Goal: Information Seeking & Learning: Learn about a topic

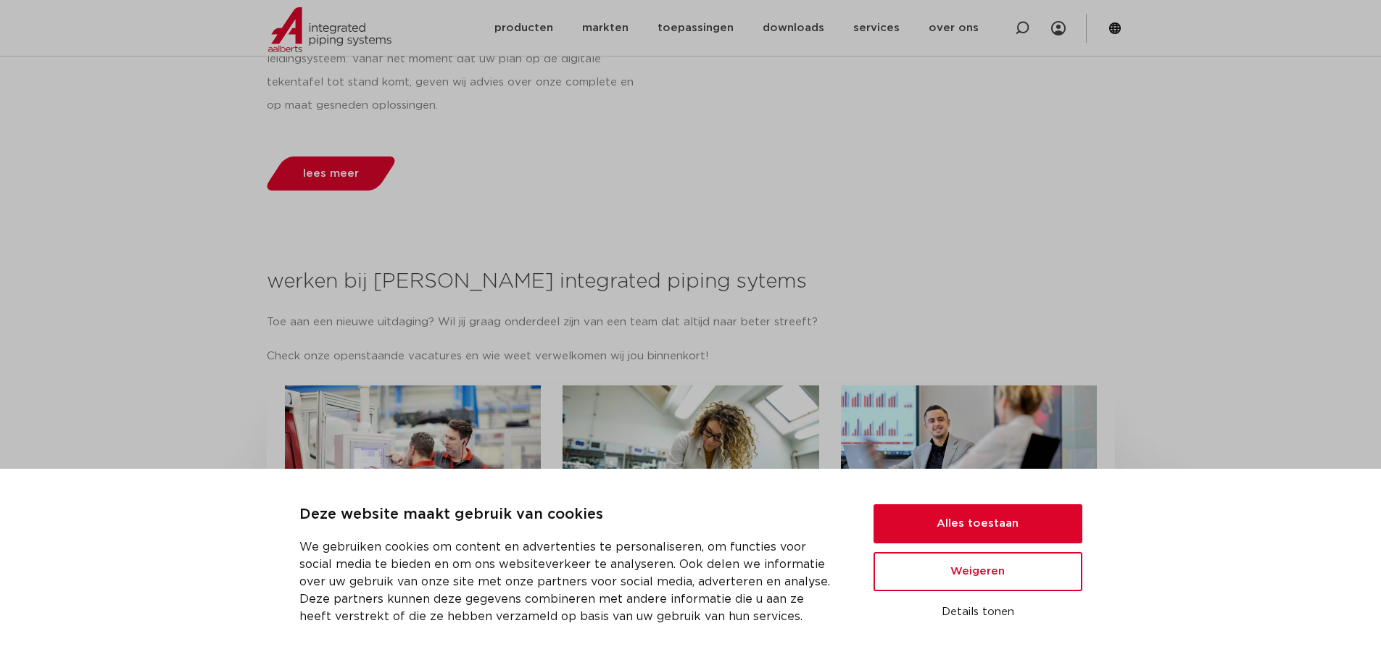
scroll to position [1595, 0]
click at [1021, 531] on button "Alles toestaan" at bounding box center [978, 524] width 209 height 39
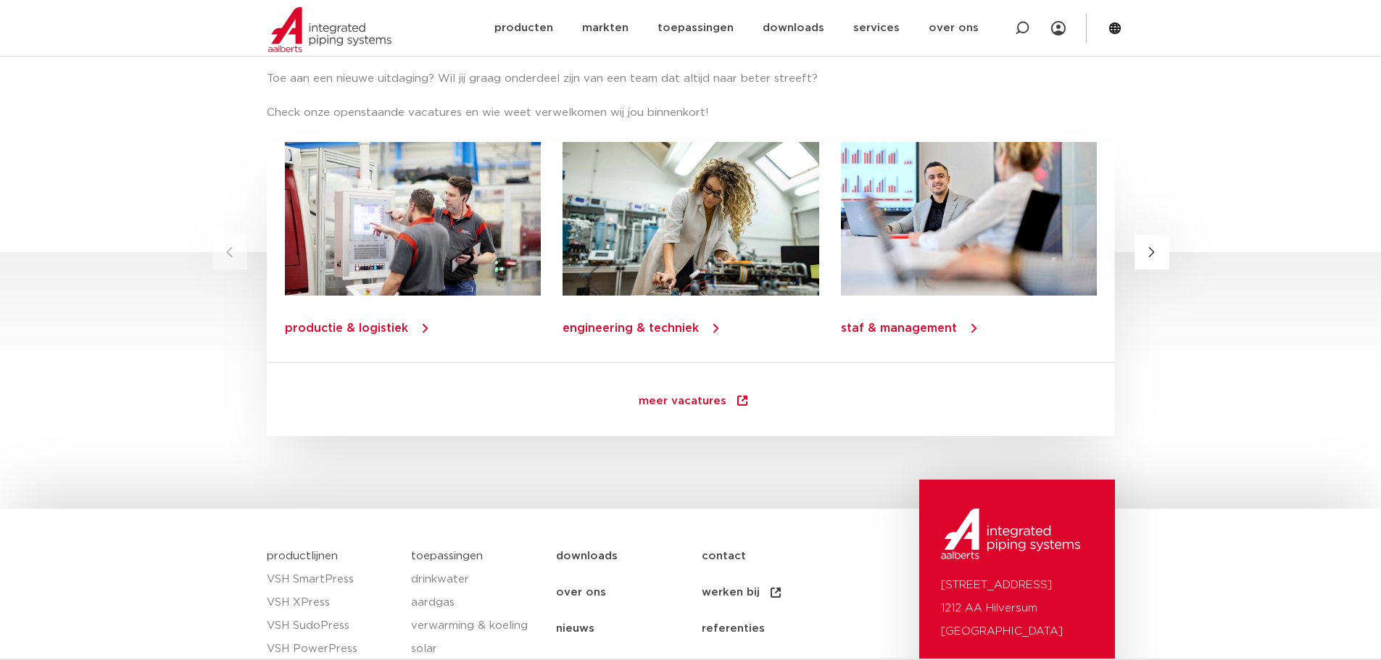
scroll to position [2091, 0]
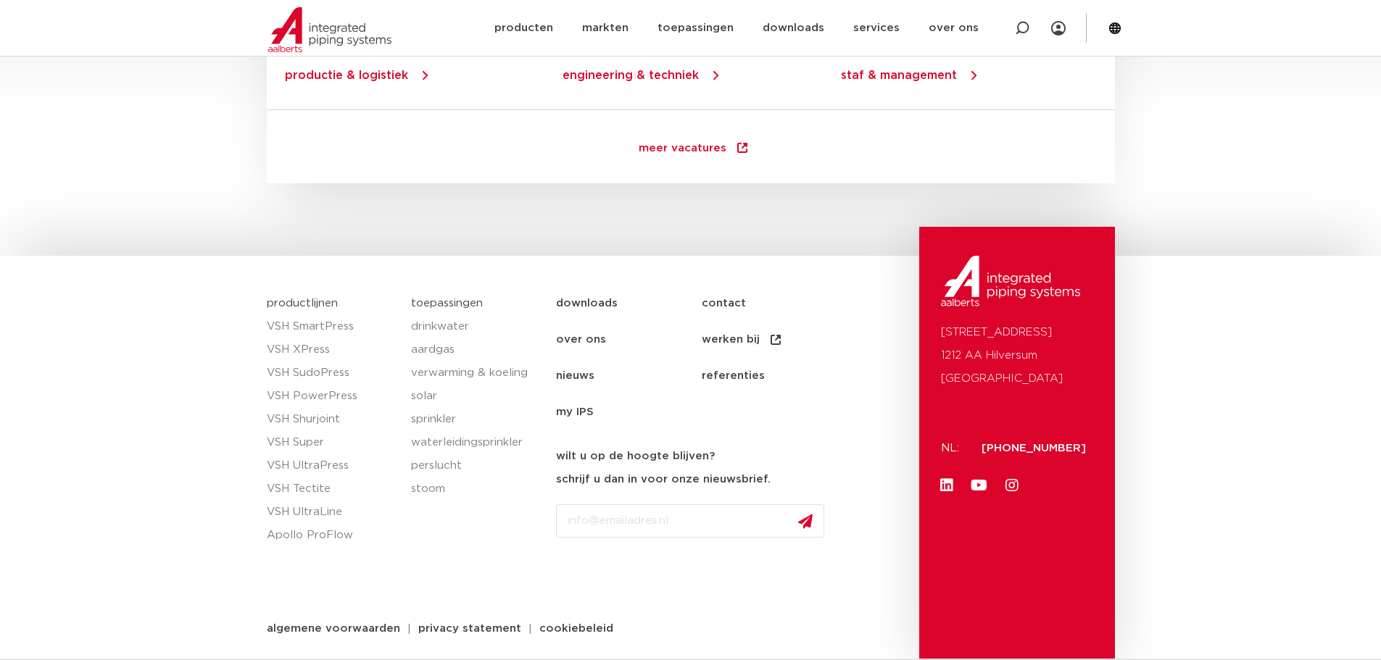
click at [580, 373] on link "nieuws" at bounding box center [629, 376] width 146 height 36
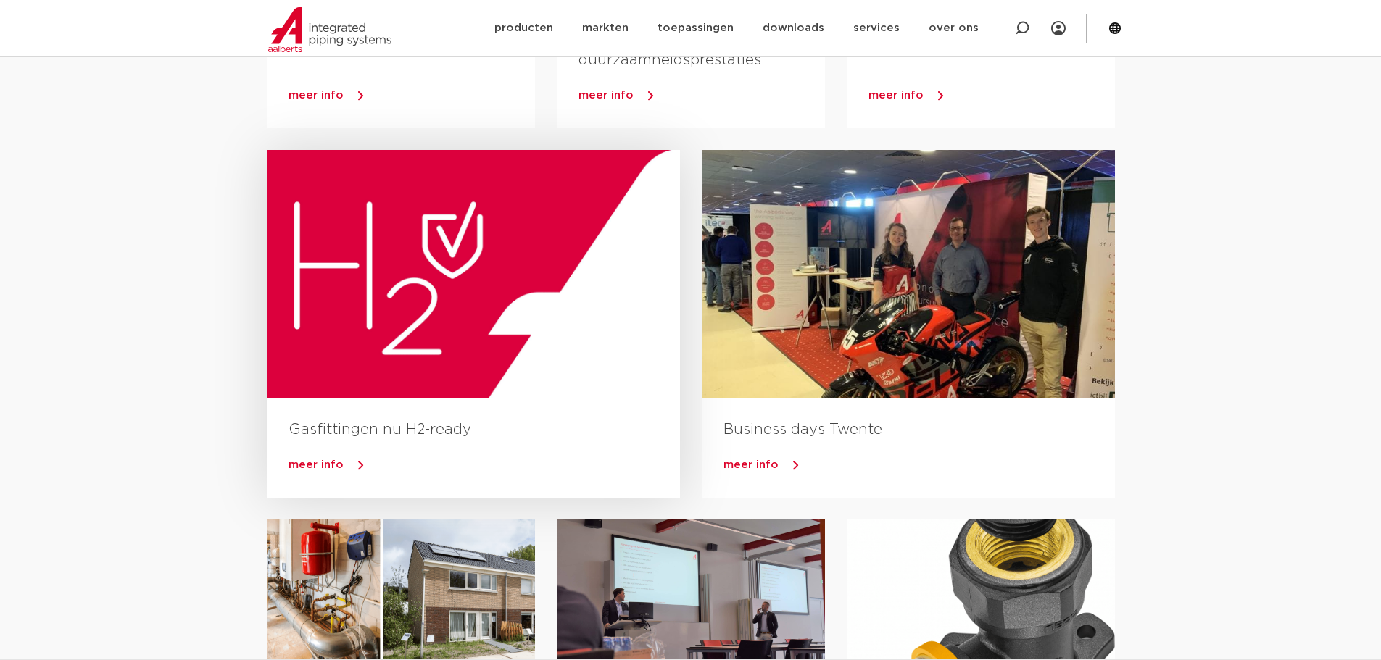
scroll to position [362, 0]
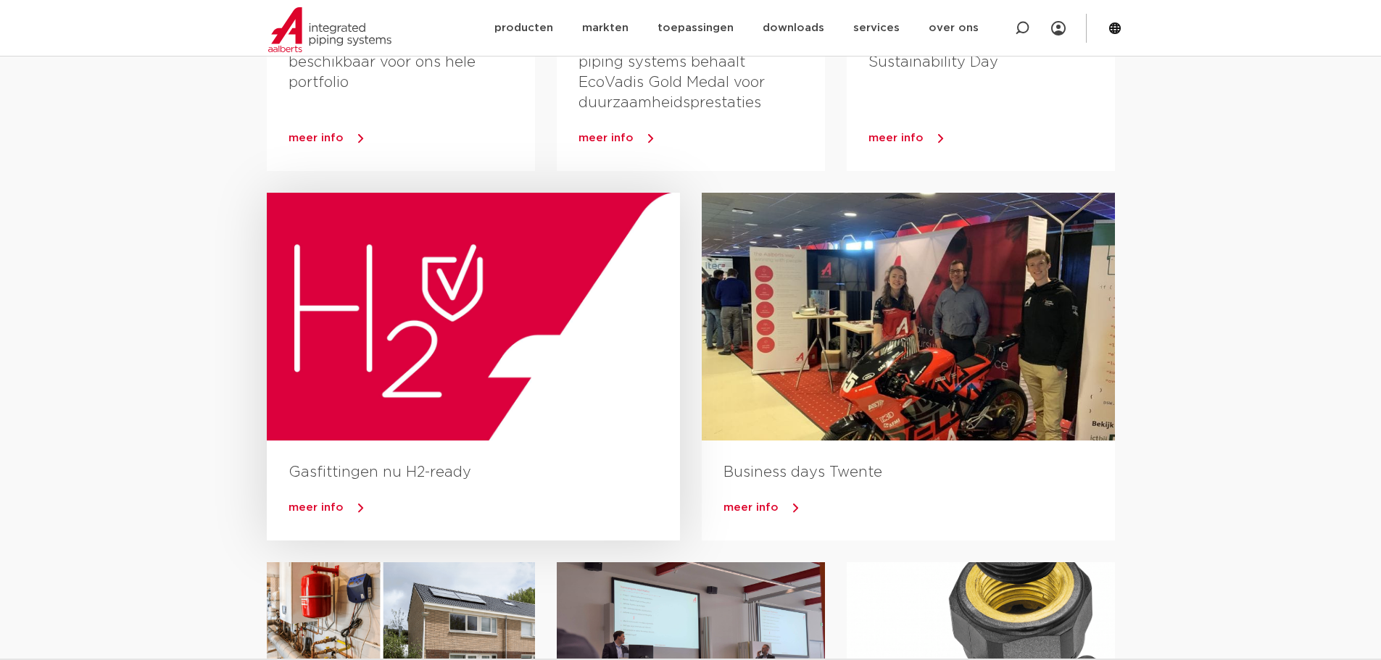
click at [497, 298] on div at bounding box center [473, 317] width 413 height 248
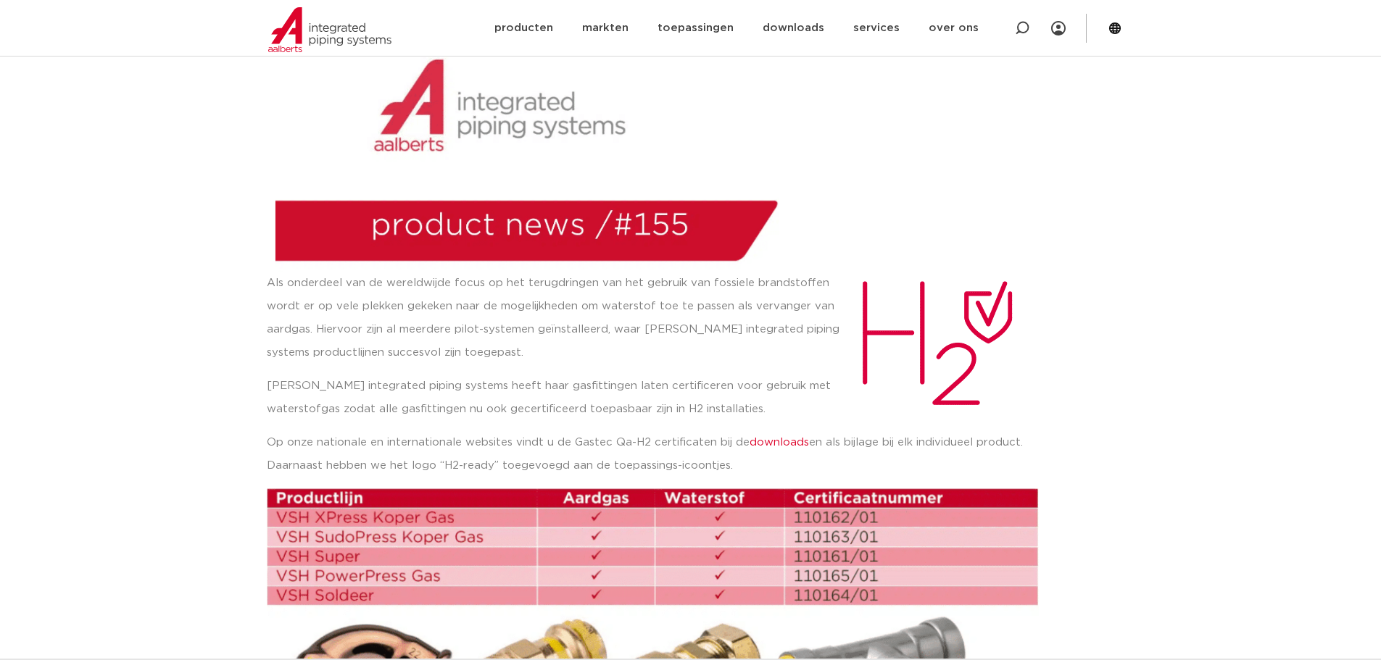
scroll to position [217, 0]
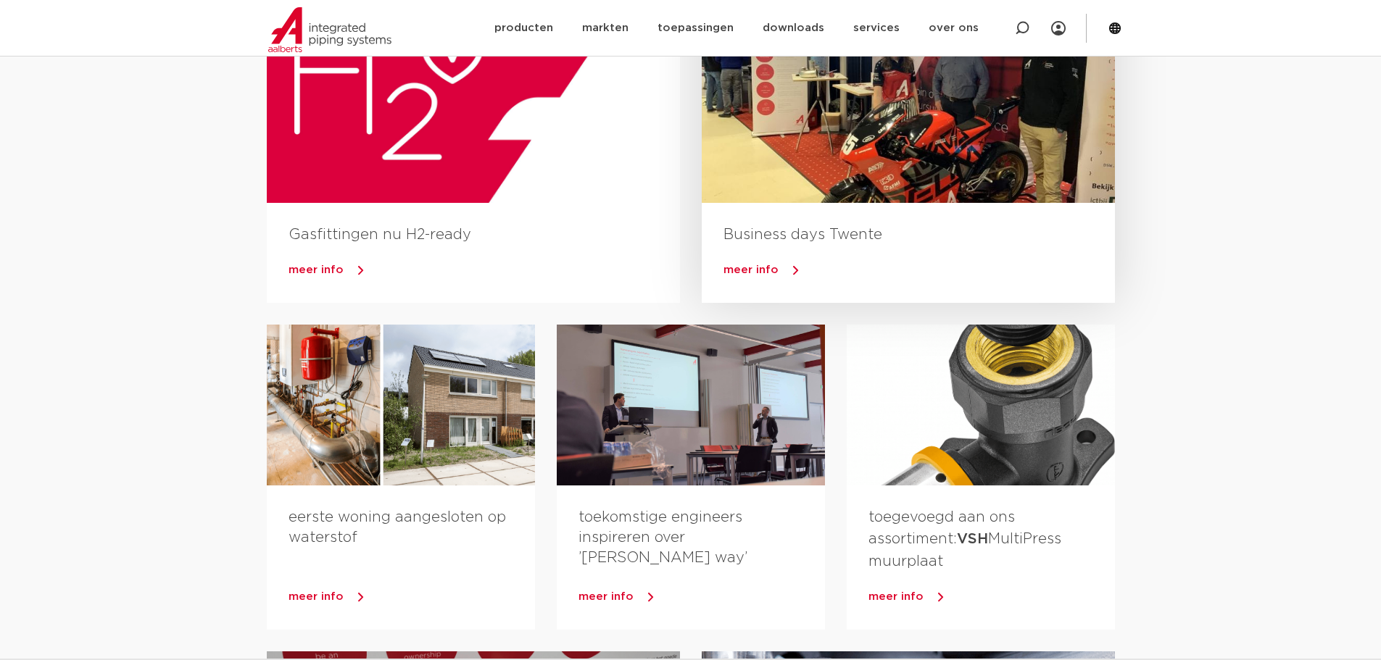
scroll to position [652, 0]
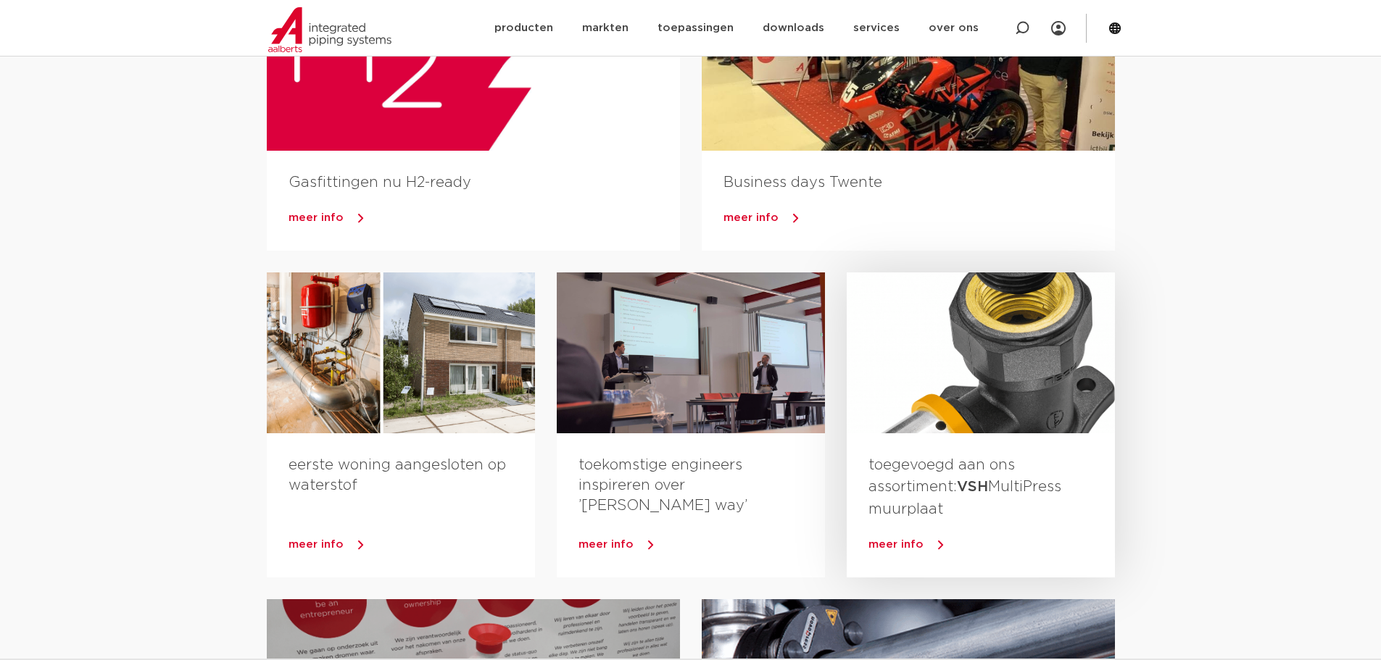
click at [998, 375] on div at bounding box center [981, 353] width 268 height 161
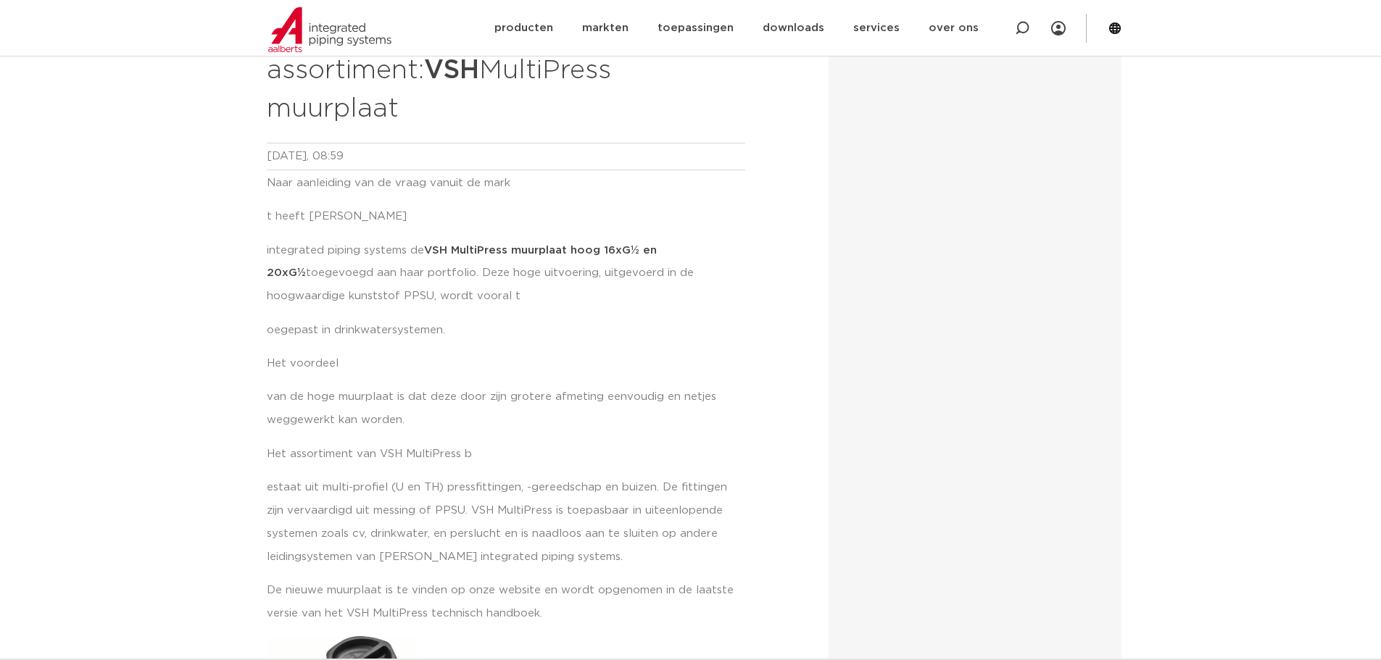
scroll to position [72, 0]
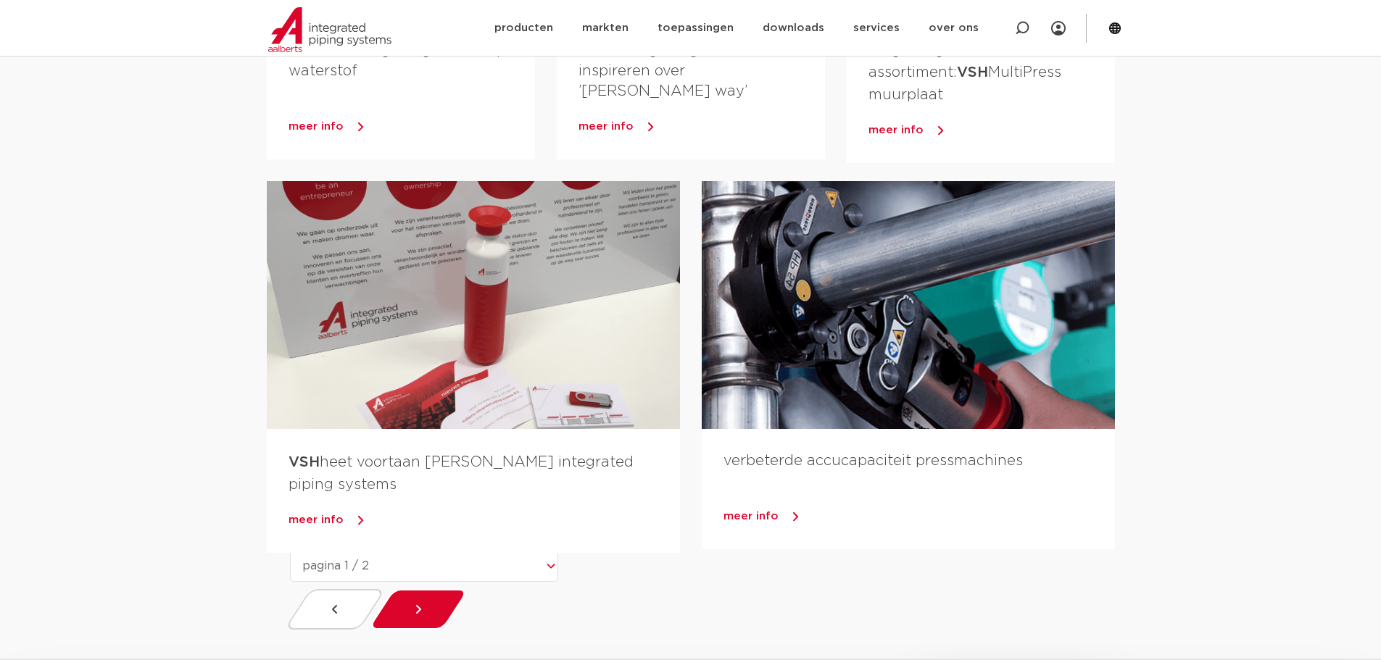
scroll to position [1087, 0]
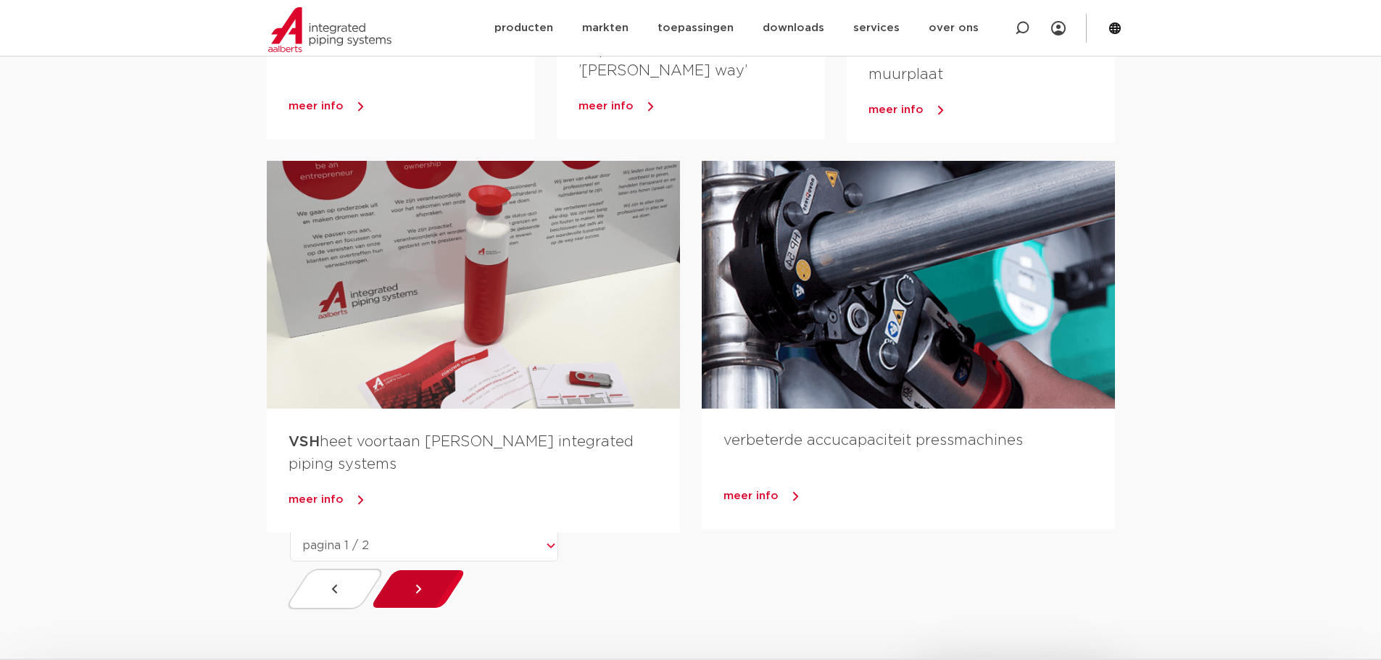
click at [469, 610] on div at bounding box center [417, 589] width 103 height 41
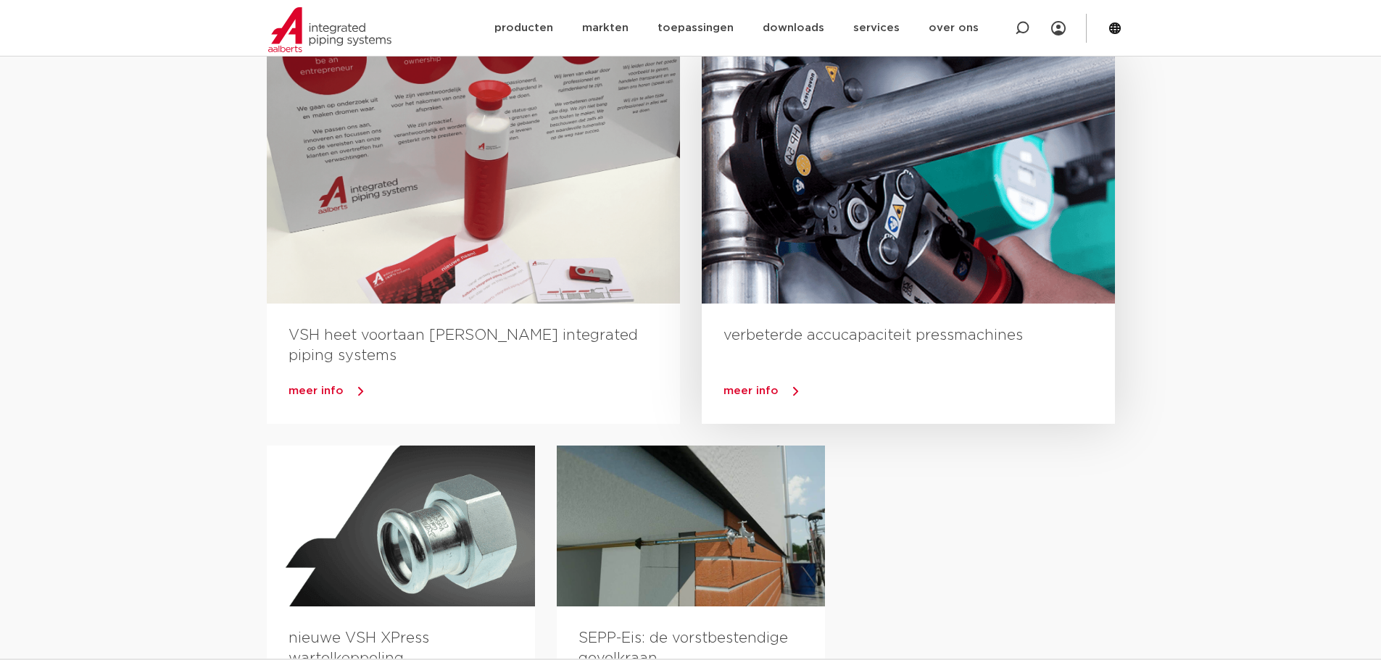
scroll to position [435, 0]
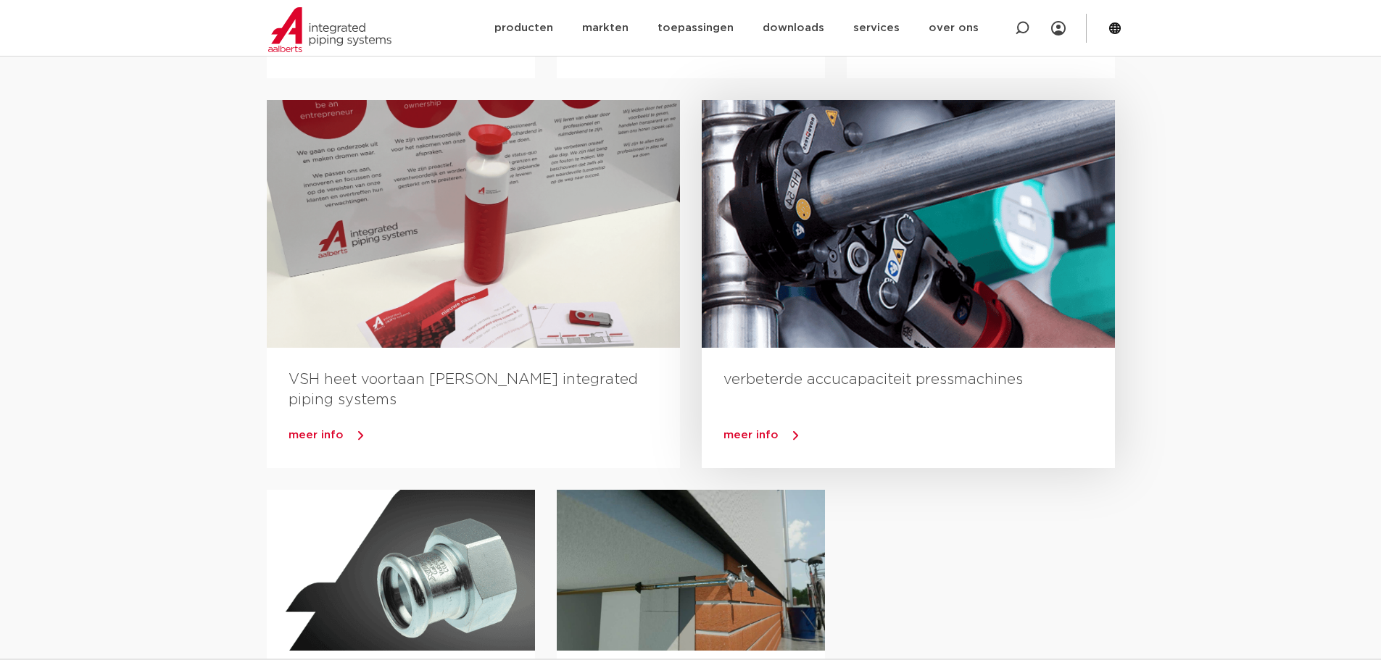
click at [977, 272] on div at bounding box center [908, 224] width 413 height 248
